Goal: Information Seeking & Learning: Compare options

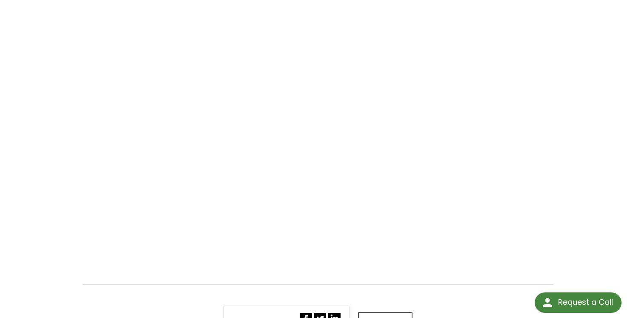
scroll to position [167, 0]
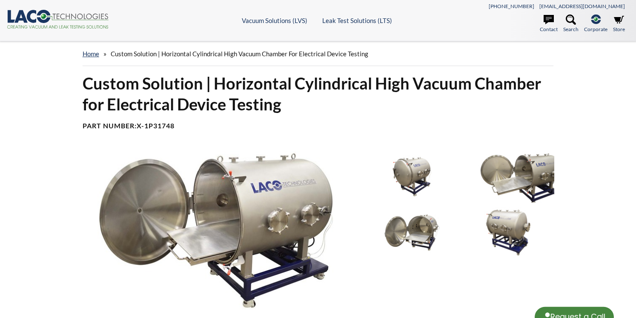
select select "Language Translate Widget"
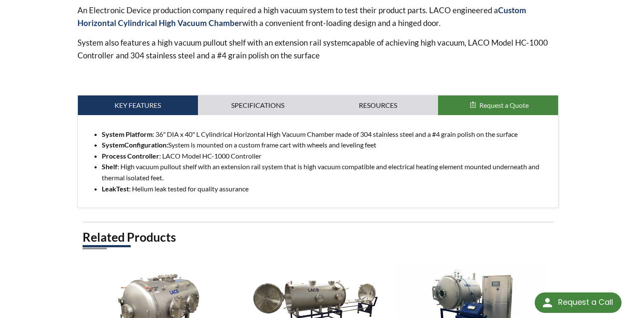
scroll to position [318, 0]
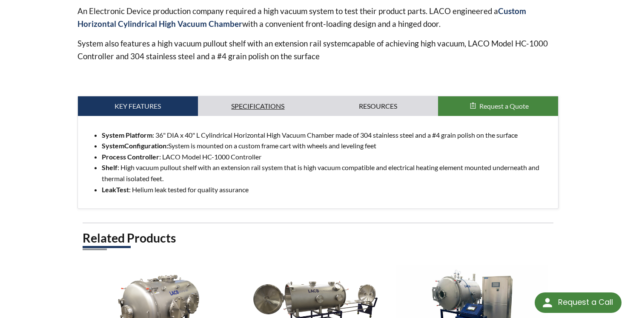
click at [250, 103] on link "Specifications" at bounding box center [258, 106] width 120 height 20
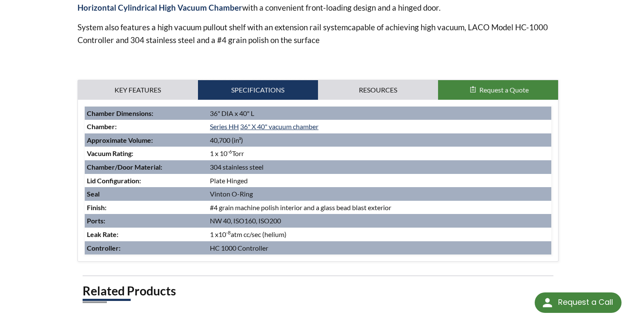
scroll to position [337, 0]
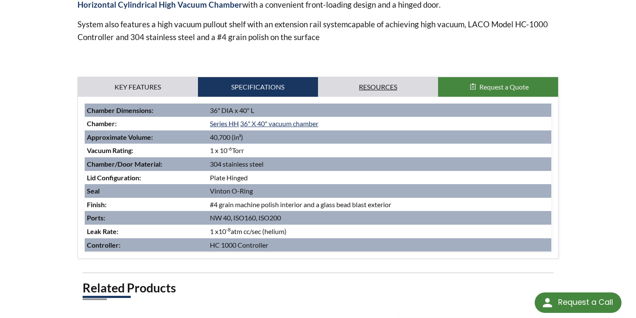
click at [389, 86] on link "Resources" at bounding box center [378, 87] width 120 height 20
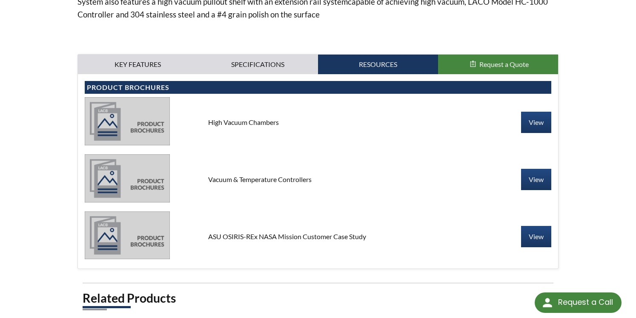
scroll to position [362, 0]
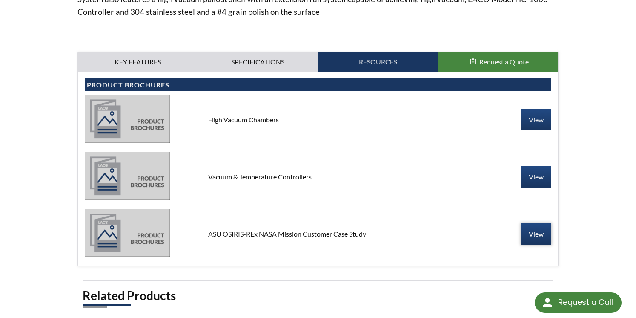
click at [532, 236] on link "View" at bounding box center [536, 233] width 30 height 21
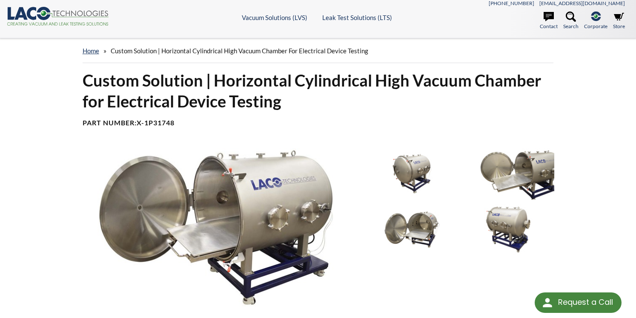
scroll to position [4, 0]
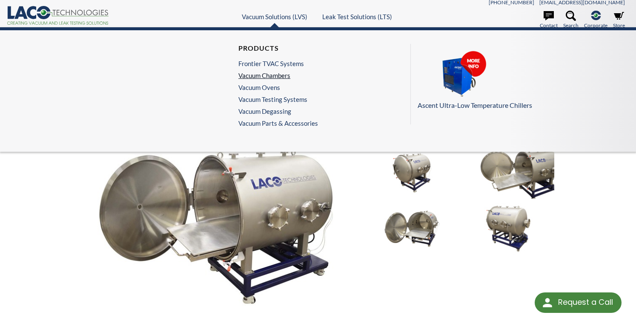
click at [276, 76] on link "Vacuum Chambers" at bounding box center [275, 76] width 75 height 8
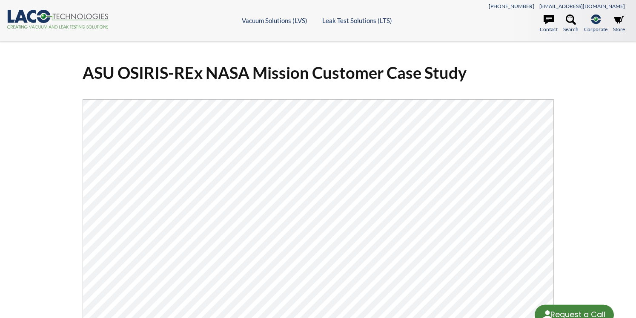
select select "Language Translate Widget"
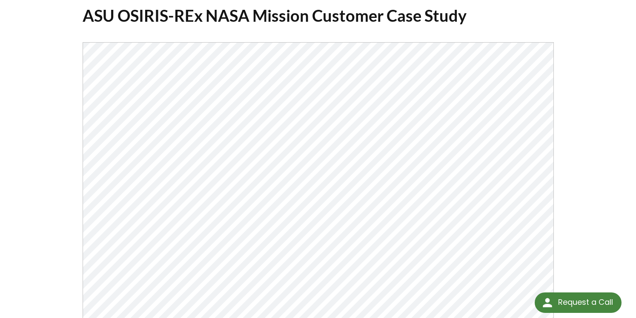
scroll to position [53, 0]
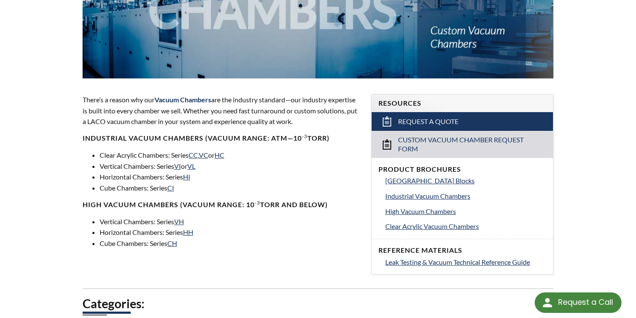
scroll to position [209, 0]
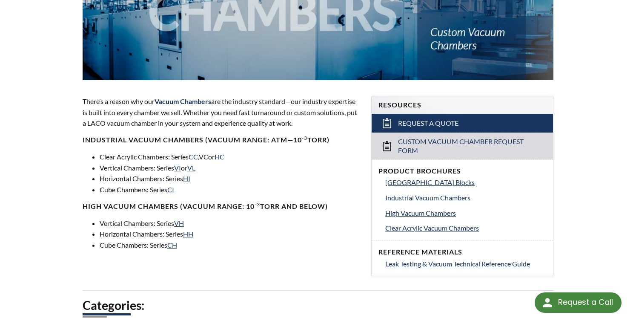
click at [208, 158] on link "VC" at bounding box center [203, 156] width 9 height 8
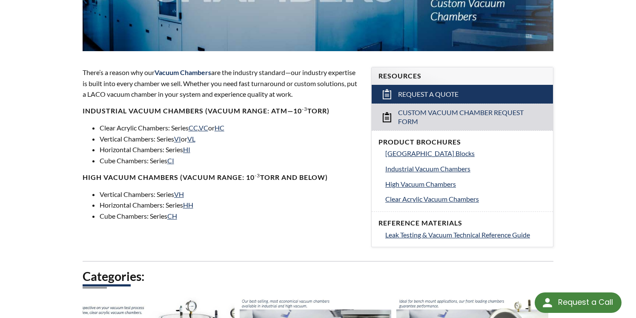
scroll to position [238, 0]
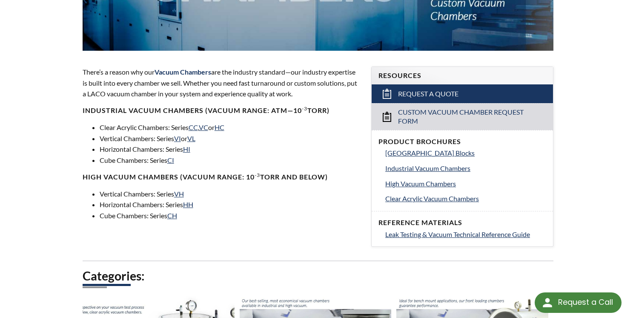
click at [219, 231] on div "There’s a reason why our Vacuum Chambers are the industry standard—our industry…" at bounding box center [222, 143] width 289 height 181
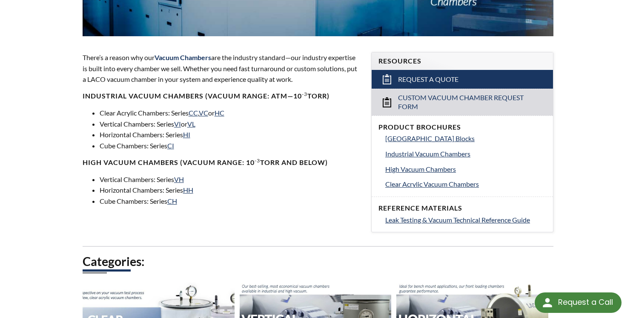
scroll to position [253, 0]
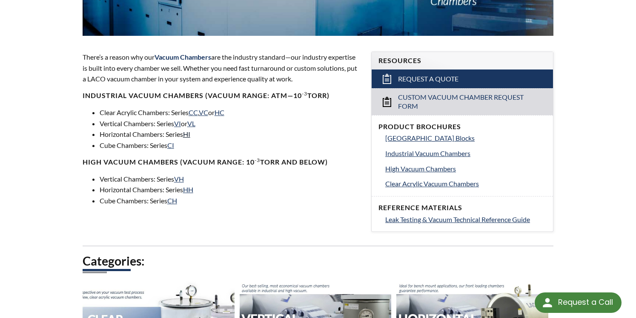
click at [190, 136] on link "HI" at bounding box center [186, 134] width 7 height 8
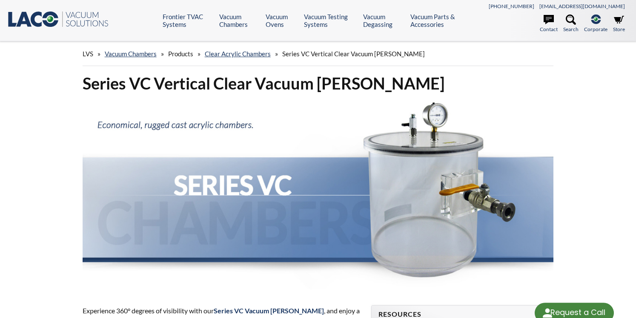
select select "Language Translate Widget"
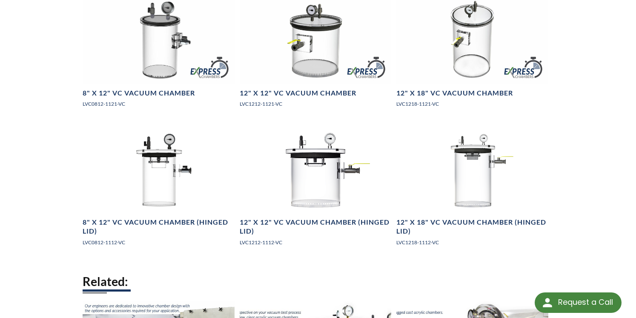
scroll to position [550, 0]
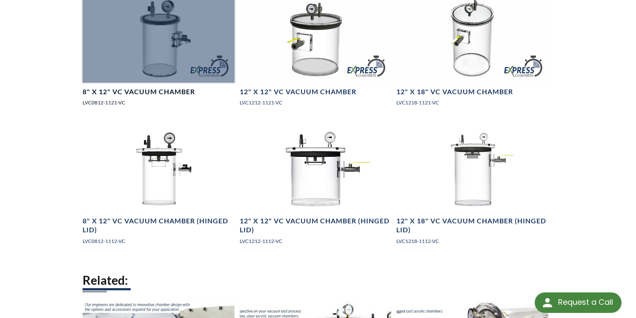
click at [162, 57] on div at bounding box center [159, 39] width 152 height 85
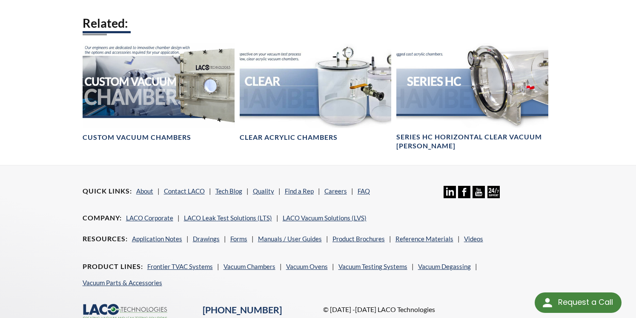
scroll to position [806, 0]
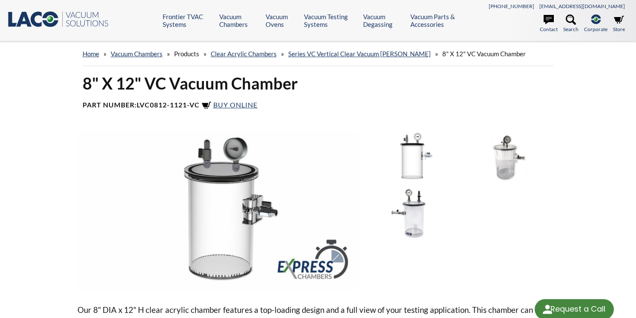
select select "Language Translate Widget"
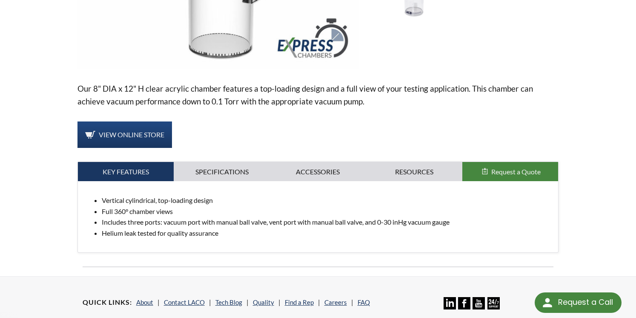
scroll to position [221, 0]
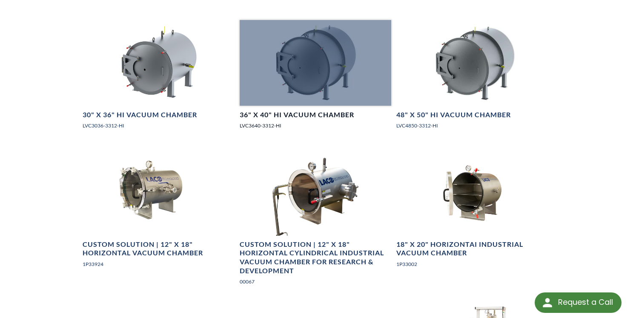
scroll to position [662, 0]
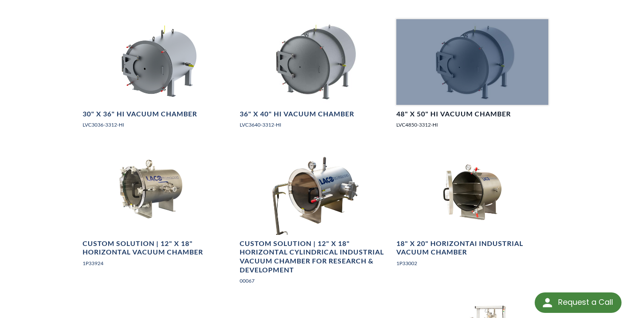
click at [485, 72] on div at bounding box center [472, 61] width 152 height 85
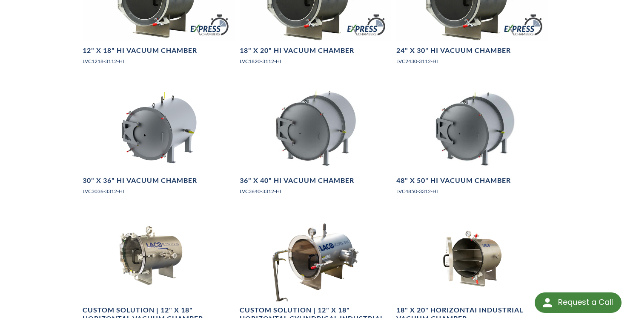
scroll to position [595, 0]
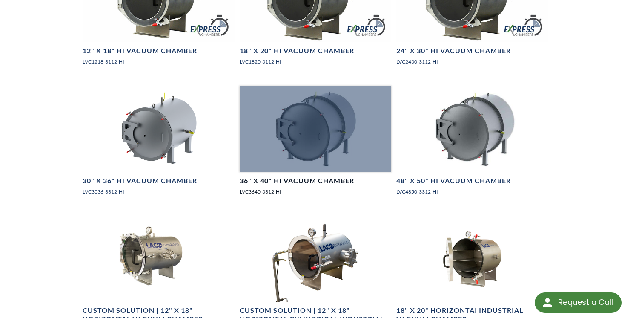
click at [313, 143] on div at bounding box center [316, 128] width 152 height 85
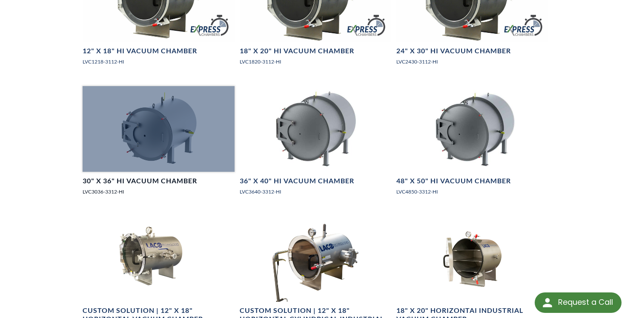
click at [161, 130] on div at bounding box center [159, 128] width 152 height 85
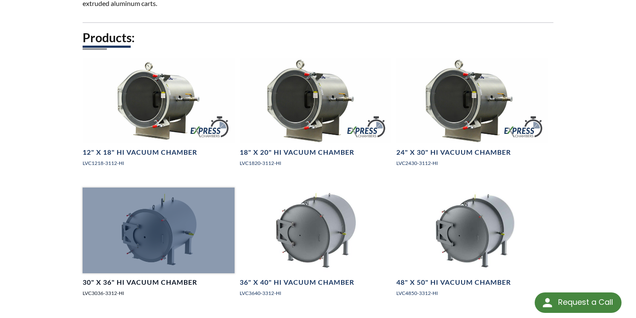
scroll to position [488, 0]
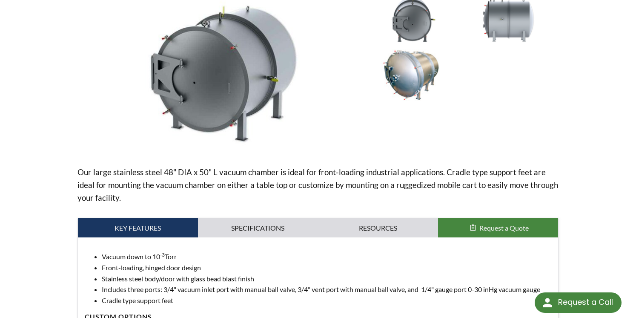
scroll to position [144, 0]
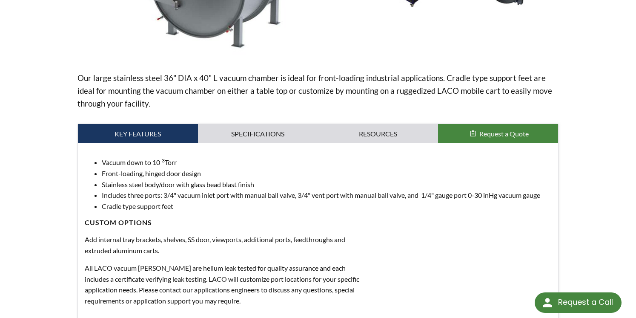
scroll to position [246, 0]
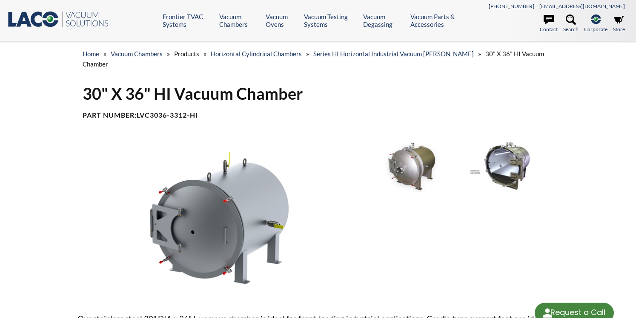
select select "Language Translate Widget"
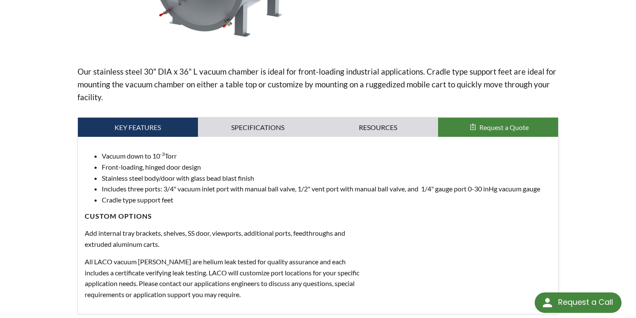
scroll to position [260, 0]
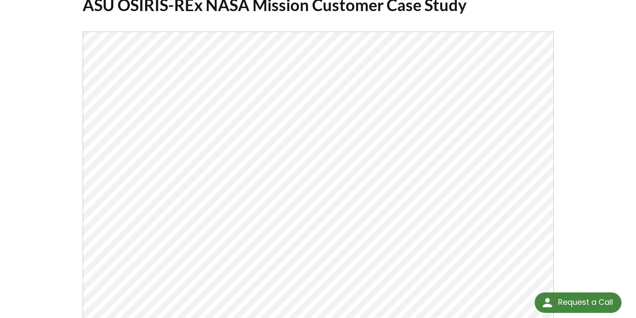
scroll to position [84, 0]
